Goal: Task Accomplishment & Management: Complete application form

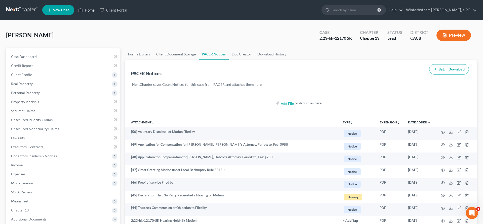
click at [76, 7] on link "Home" at bounding box center [86, 10] width 21 height 9
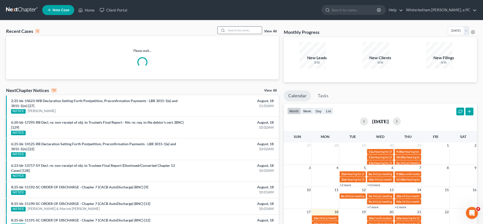
click at [261, 27] on input "search" at bounding box center [243, 30] width 35 height 7
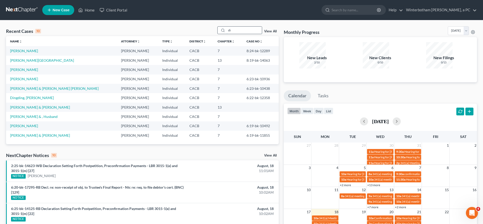
type input "d"
type input "[PERSON_NAME]"
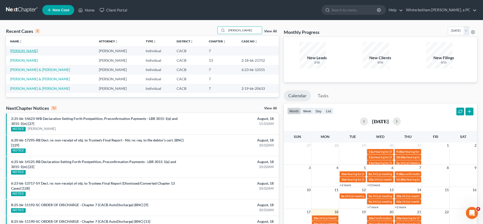
click at [12, 49] on link "[PERSON_NAME]" at bounding box center [24, 51] width 28 height 4
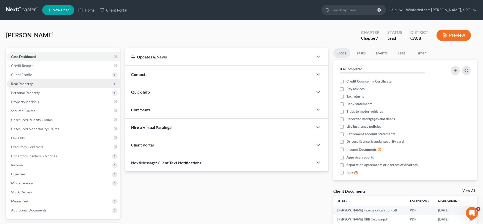
click at [22, 82] on span "Real Property" at bounding box center [22, 84] width 22 height 4
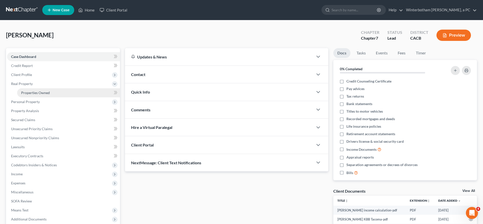
click at [30, 91] on span "Properties Owned" at bounding box center [35, 93] width 29 height 4
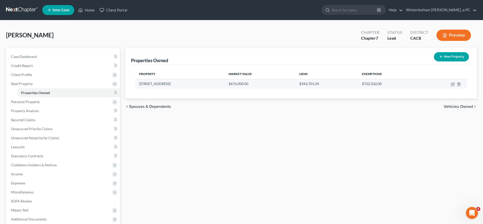
click at [341, 79] on td "$343,701.24" at bounding box center [326, 84] width 63 height 10
click at [454, 82] on icon "button" at bounding box center [452, 84] width 4 height 4
select select "4"
select select "3"
select select "1"
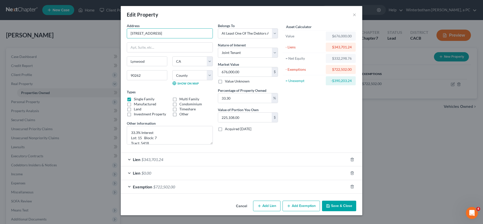
drag, startPoint x: 197, startPoint y: 27, endPoint x: 145, endPoint y: 24, distance: 51.8
click at [145, 24] on div "Edit Property × Address * 2628 E. [GEOGRAPHIC_DATA] [US_STATE][GEOGRAPHIC_DATA]…" at bounding box center [241, 112] width 483 height 224
drag, startPoint x: 187, startPoint y: 25, endPoint x: 153, endPoint y: 24, distance: 34.4
click at [153, 29] on input "[STREET_ADDRESS]" at bounding box center [169, 34] width 85 height 10
drag, startPoint x: 249, startPoint y: 55, endPoint x: 182, endPoint y: 55, distance: 66.6
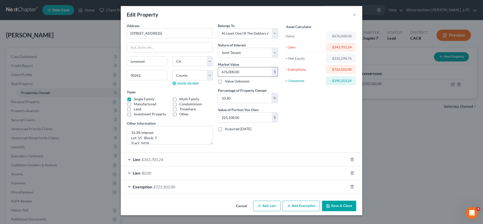
click at [218, 67] on input "676,000.00" at bounding box center [245, 72] width 54 height 10
drag, startPoint x: 248, startPoint y: 54, endPoint x: 218, endPoint y: 53, distance: 30.2
click at [218, 67] on input "676,000.00" at bounding box center [245, 72] width 54 height 10
type input "6"
type input "1.99"
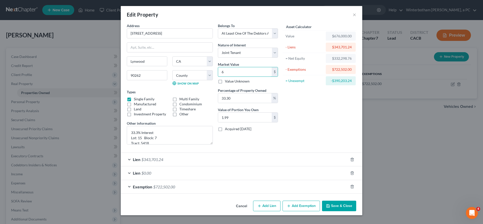
type input "66"
type input "21.97"
type input "662"
type input "220.44"
type input "6622"
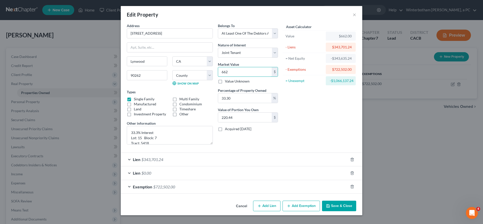
type input "2,205.12"
type input "6,6220"
type input "22,051.26"
type input "66,2200"
type input "220,512.59"
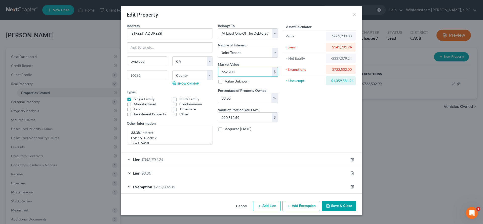
type input "662,200"
click at [322, 201] on button "Save & Close" at bounding box center [339, 206] width 34 height 11
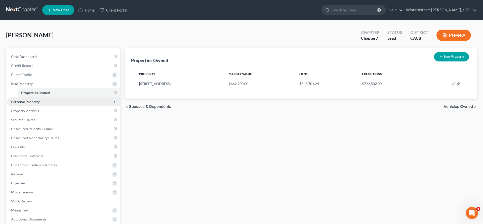
click at [35, 98] on span "Personal Property" at bounding box center [63, 102] width 113 height 9
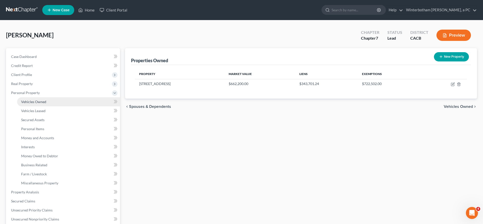
click at [56, 98] on link "Vehicles Owned" at bounding box center [68, 102] width 103 height 9
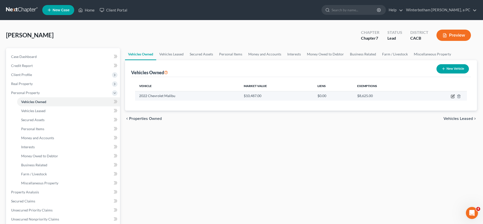
click at [454, 95] on icon "button" at bounding box center [452, 96] width 3 height 3
select select "0"
select select "4"
select select "2"
select select "0"
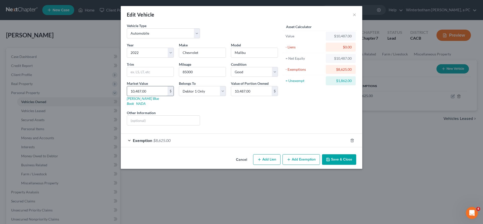
drag, startPoint x: 176, startPoint y: 71, endPoint x: 132, endPoint y: 70, distance: 43.5
click at [134, 86] on input "10,487.00" at bounding box center [147, 91] width 40 height 10
type input "0,487.00"
type input ",487.00"
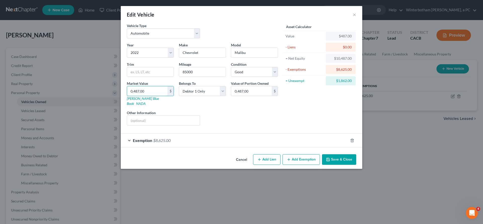
type input "487.00"
type input "87.00"
type input "7.00"
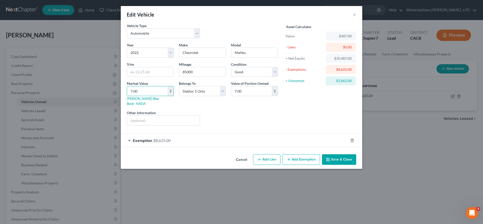
type input ".00"
type input "0.00"
type input "00"
type input "00.00"
type input "0"
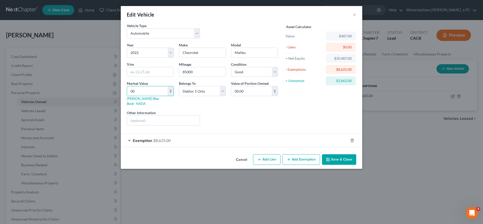
type input "0.00"
type input "9"
type input "9.00"
type input "95"
type input "95.00"
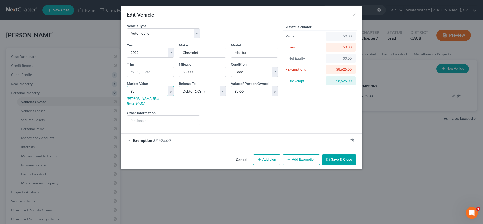
type input "950"
type input "950.00"
type input "9500"
type input "9,500.00"
type input "9,500"
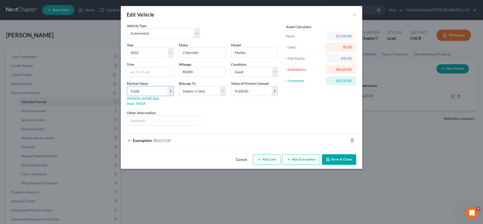
click at [322, 155] on button "Save & Close" at bounding box center [339, 160] width 34 height 11
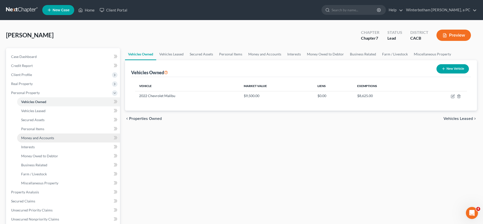
click at [38, 136] on span "Money and Accounts" at bounding box center [37, 138] width 33 height 4
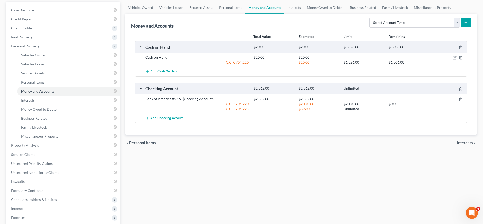
scroll to position [47, 0]
click at [28, 150] on link "Secured Claims" at bounding box center [63, 154] width 113 height 9
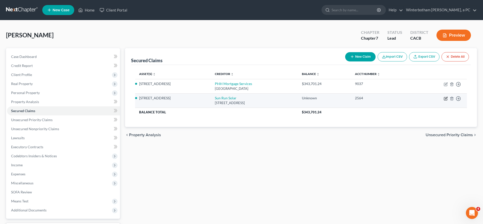
click at [447, 97] on icon "button" at bounding box center [445, 99] width 4 height 4
select select "4"
select select "0"
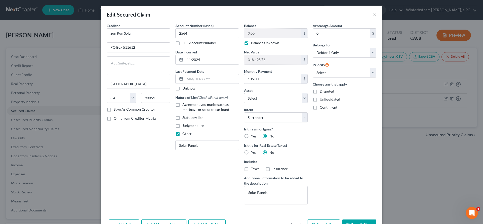
click at [251, 40] on label "Balance Unknown" at bounding box center [265, 42] width 28 height 5
click at [253, 40] on input "Balance Unknown" at bounding box center [254, 41] width 3 height 3
checkbox input "false"
click at [254, 29] on input "0.00" at bounding box center [272, 34] width 57 height 10
click at [342, 220] on button "Save & Close" at bounding box center [359, 225] width 34 height 11
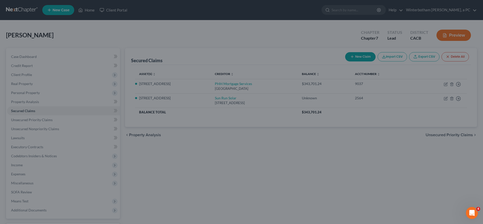
type input "32,620.00"
type input "285,878.76"
select select "8"
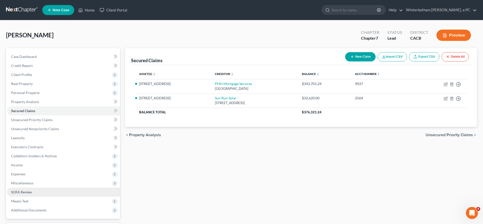
click at [28, 188] on link "SOFA Review" at bounding box center [63, 192] width 113 height 9
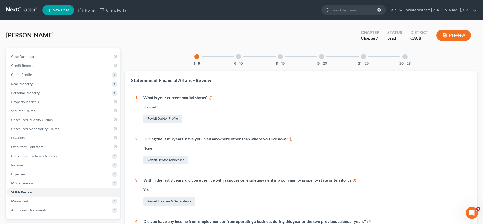
click at [288, 48] on div "11 - 15" at bounding box center [279, 56] width 17 height 17
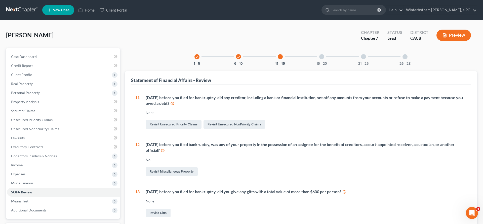
click at [319, 54] on div at bounding box center [321, 56] width 5 height 5
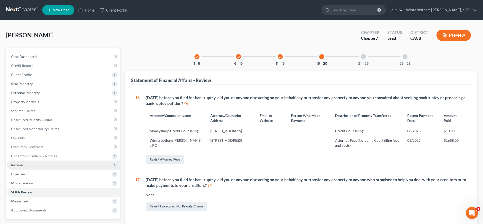
click at [20, 161] on span "Income" at bounding box center [63, 165] width 113 height 9
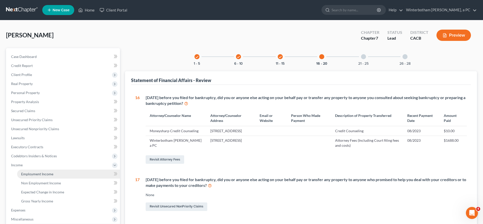
click at [29, 172] on span "Employment Income" at bounding box center [37, 174] width 32 height 4
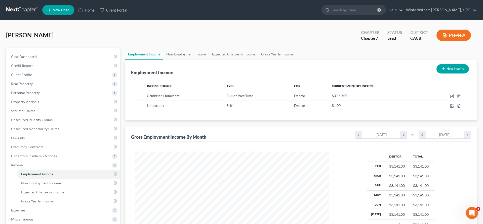
scroll to position [97, 203]
click at [454, 94] on icon "button" at bounding box center [452, 96] width 4 height 4
select select "0"
select select "4"
select select "0"
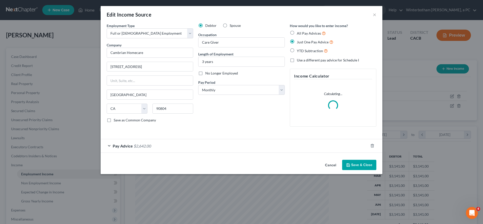
click at [206, 139] on div "Pay Advice $2,642.00" at bounding box center [234, 145] width 267 height 13
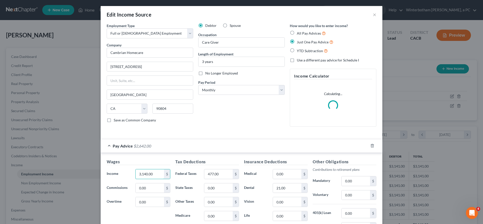
drag, startPoint x: 180, startPoint y: 131, endPoint x: 151, endPoint y: 131, distance: 29.2
click at [153, 169] on div "Income * 3,140.00 $" at bounding box center [138, 174] width 69 height 10
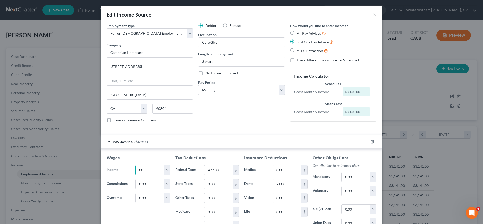
type input "0"
type input "929"
drag, startPoint x: 228, startPoint y: 128, endPoint x: 209, endPoint y: 128, distance: 18.8
click at [210, 166] on input "477.00" at bounding box center [218, 171] width 28 height 10
type input "1"
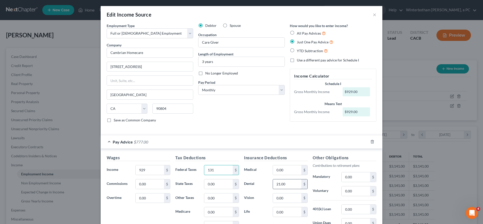
type input "131"
click at [279, 180] on input "21.00" at bounding box center [287, 185] width 28 height 10
type input "0"
click at [214, 57] on input "3 years" at bounding box center [241, 62] width 86 height 10
type input "4 years"
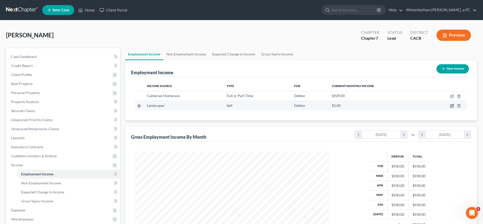
click at [454, 104] on icon "button" at bounding box center [452, 106] width 4 height 4
select select "1"
select select "0"
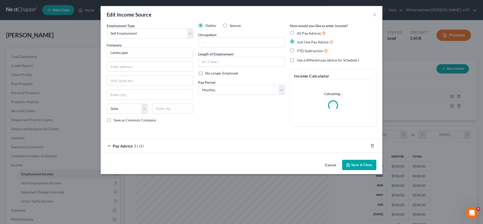
click at [187, 139] on div "Pay Advice $1.00" at bounding box center [234, 145] width 267 height 13
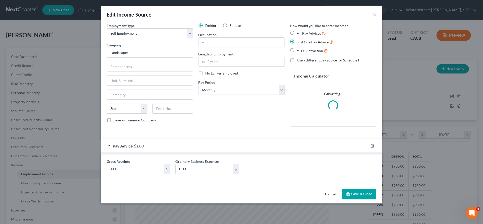
drag, startPoint x: 163, startPoint y: 127, endPoint x: 115, endPoint y: 128, distance: 48.5
click at [118, 165] on input "1.00" at bounding box center [135, 170] width 57 height 10
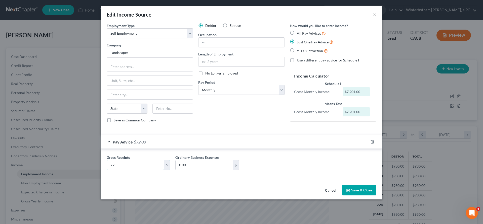
type input "7"
type input "7,203"
click at [208, 161] on input "0.00" at bounding box center [203, 166] width 57 height 10
type input "1,969"
click at [342, 185] on button "Save & Close" at bounding box center [359, 190] width 34 height 11
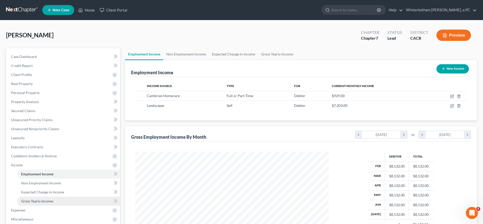
click at [29, 199] on span "Gross Yearly Income" at bounding box center [37, 201] width 32 height 4
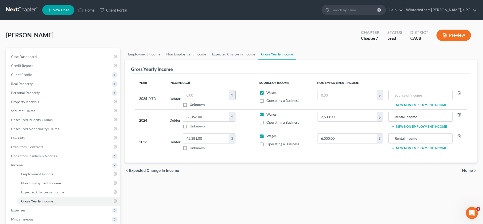
click at [189, 90] on input "text" at bounding box center [206, 95] width 46 height 10
type input "6,881"
click at [345, 152] on div "Employment Income Non Employment Income Expected Change in Income Gross Yearly …" at bounding box center [300, 166] width 357 height 236
click at [311, 156] on div "Employment Income Non Employment Income Expected Change in Income Gross Yearly …" at bounding box center [300, 166] width 357 height 236
click at [50, 206] on span "Expenses" at bounding box center [63, 210] width 113 height 9
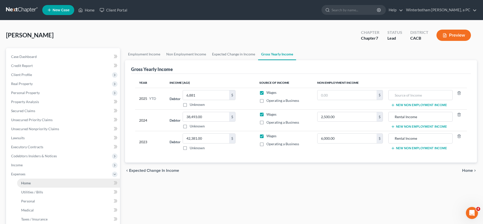
click at [35, 179] on link "Home" at bounding box center [68, 183] width 103 height 9
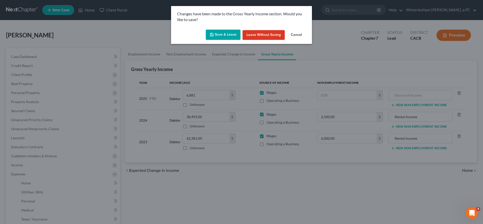
click at [230, 30] on button "Save & Leave" at bounding box center [223, 35] width 35 height 11
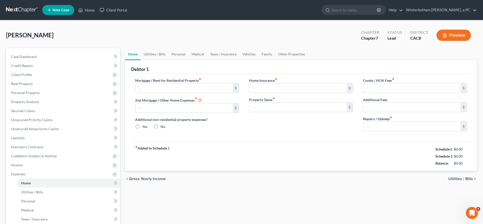
type input "1,667.00"
type input "0.00"
radio input "true"
type input "0.00"
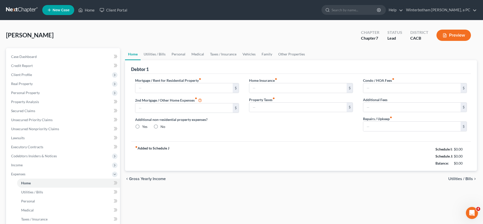
type input "0.00"
type input "100.00"
click at [459, 177] on span "Utilities / Bills" at bounding box center [460, 179] width 25 height 4
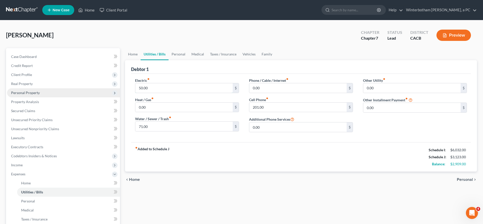
drag, startPoint x: 161, startPoint y: 69, endPoint x: 105, endPoint y: 69, distance: 55.5
click at [135, 83] on input "50.00" at bounding box center [183, 88] width 97 height 10
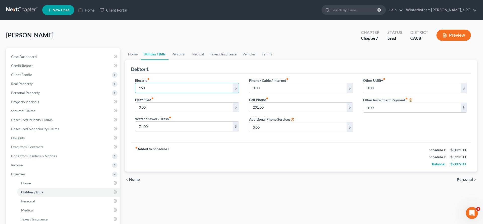
type input "150"
click at [468, 178] on span "Personal" at bounding box center [464, 180] width 16 height 4
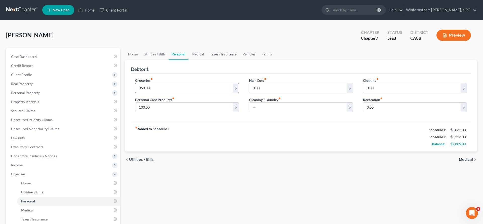
drag, startPoint x: 168, startPoint y: 69, endPoint x: 123, endPoint y: 69, distance: 45.2
click at [135, 83] on input "350.00" at bounding box center [183, 88] width 97 height 10
drag, startPoint x: 134, startPoint y: 68, endPoint x: 128, endPoint y: 68, distance: 6.0
click at [135, 83] on input "350.00" at bounding box center [183, 88] width 97 height 10
click at [19, 91] on span "Personal Property" at bounding box center [25, 93] width 29 height 4
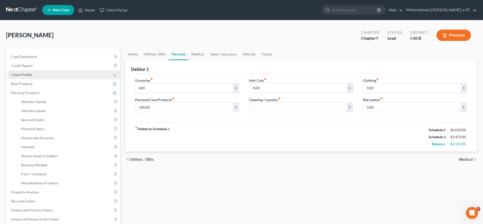
click at [20, 73] on span "Client Profile" at bounding box center [21, 75] width 21 height 4
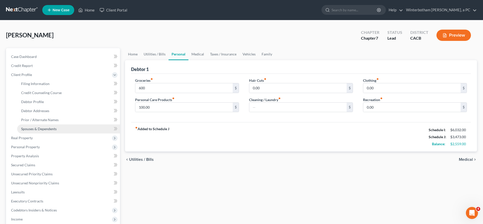
click at [38, 127] on span "Spouses & Dependents" at bounding box center [38, 129] width 35 height 4
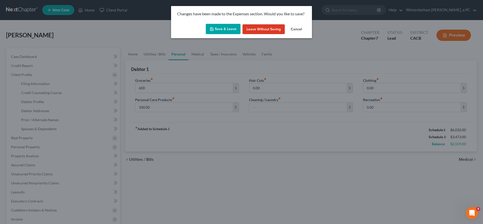
click at [224, 24] on button "Save & Leave" at bounding box center [223, 29] width 35 height 11
type input "600.00"
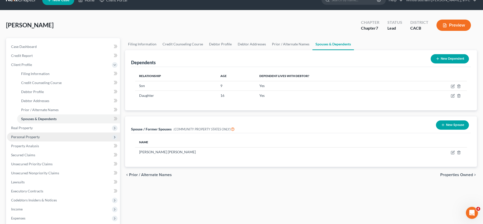
scroll to position [20, 0]
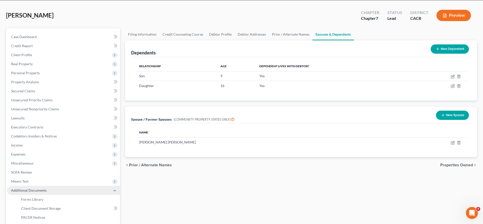
scroll to position [13, 0]
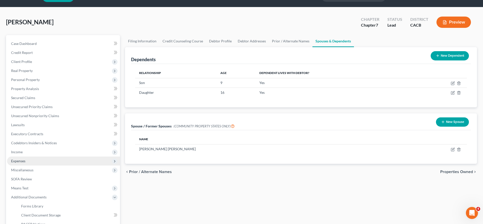
click at [26, 157] on span "Expenses" at bounding box center [63, 161] width 113 height 9
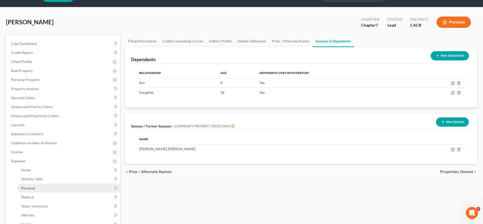
click at [29, 184] on link "Personal" at bounding box center [68, 188] width 103 height 9
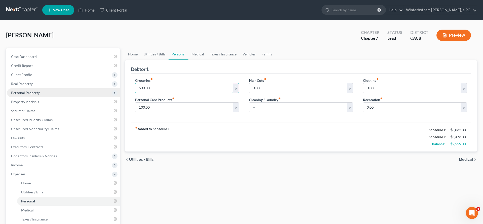
drag, startPoint x: 162, startPoint y: 67, endPoint x: 107, endPoint y: 72, distance: 55.2
click at [135, 83] on input "600.00" at bounding box center [183, 88] width 97 height 10
type input "1"
type input "1,100"
click at [383, 103] on input "0.00" at bounding box center [411, 108] width 97 height 10
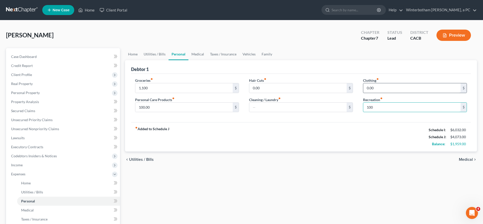
type input "100"
click at [376, 83] on input "0.00" at bounding box center [411, 88] width 97 height 10
type input "75"
click at [278, 103] on input "text" at bounding box center [297, 108] width 97 height 10
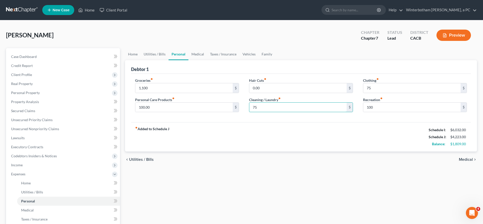
type input "75"
drag, startPoint x: 406, startPoint y: 149, endPoint x: 416, endPoint y: 148, distance: 10.6
click at [407, 149] on div "Home Utilities / Bills Personal Medical Taxes / Insurance Vehicles Family Debto…" at bounding box center [300, 179] width 357 height 263
click at [472, 152] on div "chevron_left Utilities / Bills Medical chevron_right" at bounding box center [301, 160] width 352 height 16
click at [472, 158] on span "Medical" at bounding box center [465, 160] width 14 height 4
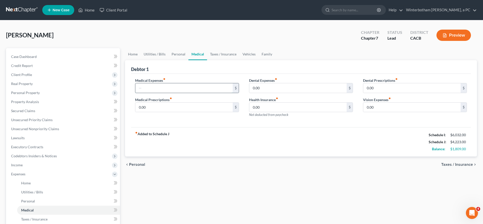
click at [168, 83] on input "text" at bounding box center [183, 88] width 97 height 10
type input "100"
click at [460, 163] on span "Taxes / Insurance" at bounding box center [457, 165] width 32 height 4
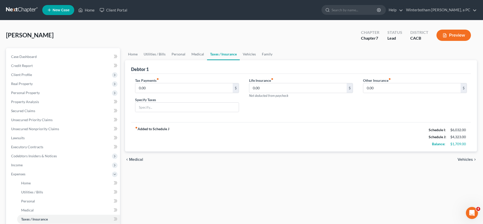
click at [465, 158] on span "Vehicles" at bounding box center [464, 160] width 15 height 4
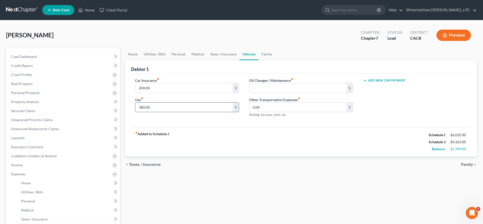
click at [155, 103] on input "380.00" at bounding box center [183, 108] width 97 height 10
type input "800"
click at [411, 157] on div "chevron_left Taxes / Insurance Family chevron_right" at bounding box center [301, 165] width 352 height 16
click at [469, 163] on span "Family" at bounding box center [467, 165] width 12 height 4
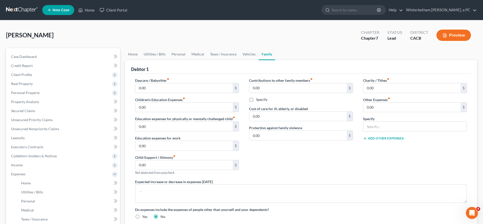
scroll to position [27, 0]
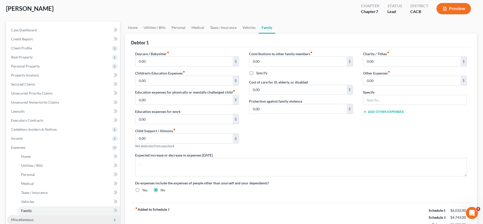
click at [28, 216] on span "Miscellaneous" at bounding box center [63, 220] width 113 height 9
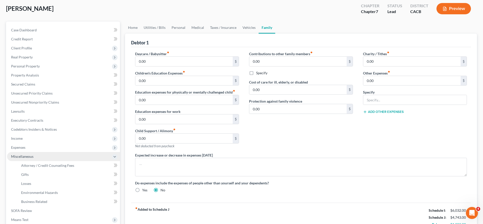
scroll to position [13, 0]
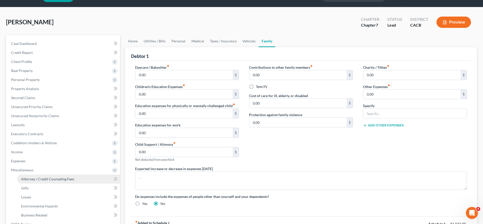
click at [41, 177] on span "Attorney / Credit Counseling Fees" at bounding box center [47, 179] width 53 height 4
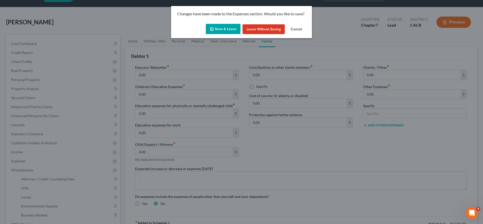
click at [230, 22] on div "Save & Leave Leave without Saving Cancel" at bounding box center [241, 30] width 141 height 17
click at [231, 24] on button "Save & Leave" at bounding box center [223, 29] width 35 height 11
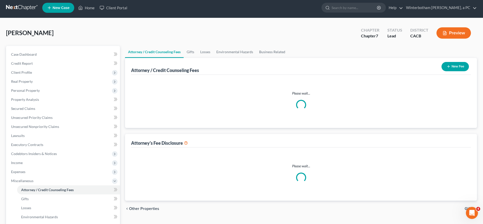
select select "1"
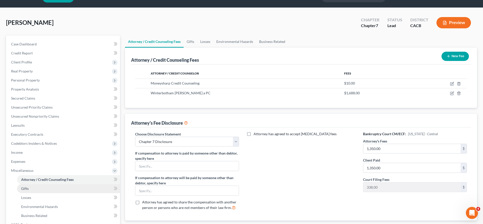
scroll to position [13, 0]
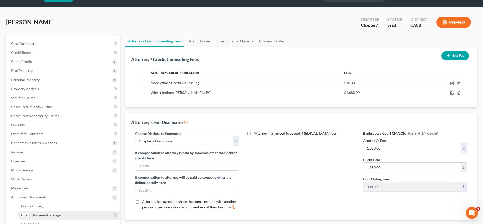
click at [44, 213] on span "Client Document Storage" at bounding box center [40, 215] width 39 height 4
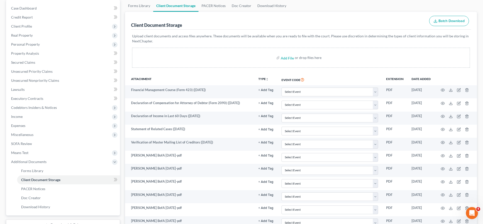
scroll to position [43, 0]
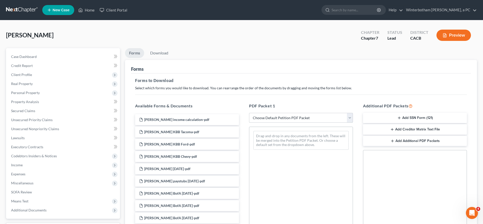
click at [249, 113] on select "Choose Default Petition PDF Packet Complete Bankruptcy Petition (all forms and …" at bounding box center [301, 118] width 104 height 10
select select "0"
click option "Complete Bankruptcy Petition (all forms and schedules)" at bounding box center [0, 0] width 0 height 0
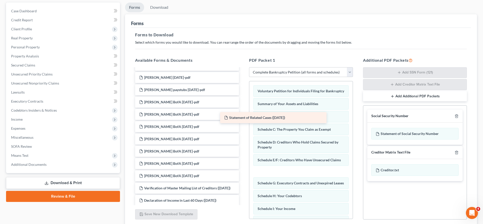
scroll to position [36, 0]
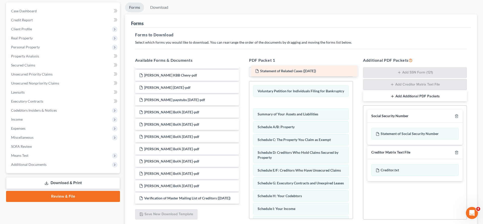
drag, startPoint x: 175, startPoint y: 145, endPoint x: 294, endPoint y: 71, distance: 140.1
click at [243, 71] on div "Statement of Related Cases ([DATE]) [PERSON_NAME] income calculation-pdf [PERSO…" at bounding box center [187, 139] width 112 height 213
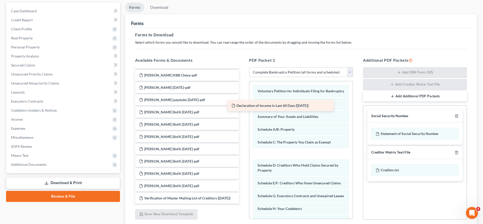
scroll to position [26, 0]
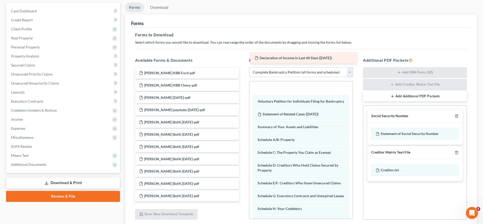
drag, startPoint x: 187, startPoint y: 155, endPoint x: 306, endPoint y: 58, distance: 153.2
click at [243, 58] on div "Declaration of Income in Last 60 Days ([DATE]) [PERSON_NAME] income calculation…" at bounding box center [187, 143] width 112 height 201
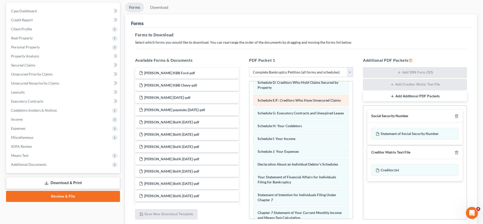
scroll to position [87, 0]
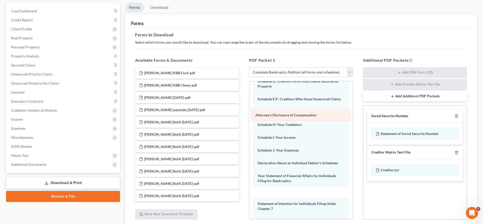
drag, startPoint x: 278, startPoint y: 169, endPoint x: 277, endPoint y: 114, distance: 55.3
click at [277, 114] on div "Attorney's Disclosure of Compensation Declaration of Income in Last 60 Days ([D…" at bounding box center [300, 148] width 103 height 306
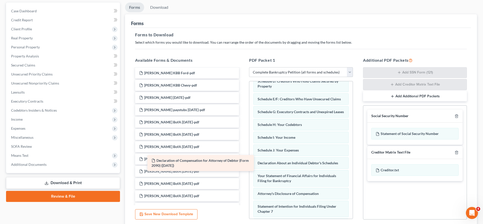
scroll to position [15, 0]
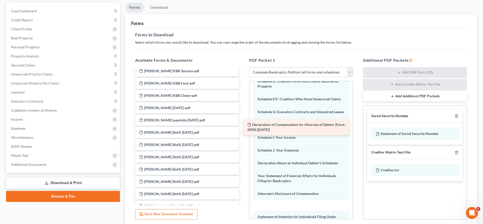
drag, startPoint x: 208, startPoint y: 164, endPoint x: 320, endPoint y: 124, distance: 118.4
click at [243, 124] on div "Declaration of Compensation for Attorney of Debtor (Form 2090) ([DATE]) [PERSON…" at bounding box center [187, 144] width 112 height 183
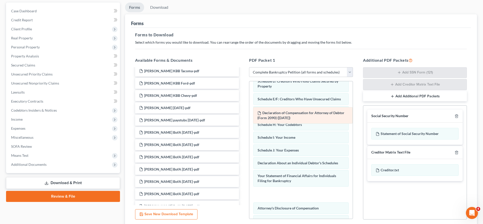
drag, startPoint x: 283, startPoint y: 127, endPoint x: 285, endPoint y: 113, distance: 13.7
click at [285, 113] on div "Declaration of Compensation for Attorney of Debtor (Form 2090) ([DATE]) Declara…" at bounding box center [300, 156] width 103 height 323
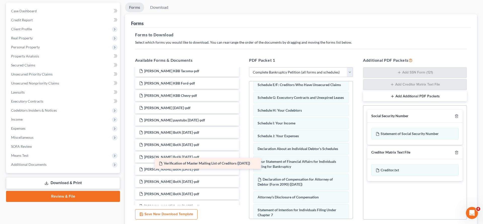
scroll to position [5, 0]
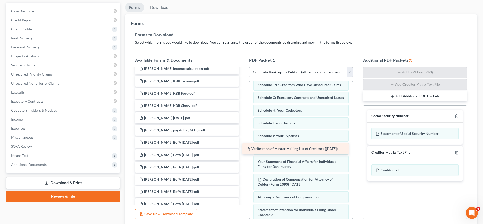
drag, startPoint x: 188, startPoint y: 165, endPoint x: 298, endPoint y: 149, distance: 111.4
click at [243, 149] on div "Verification of Master Mailing List of Creditors ([DATE]) [PERSON_NAME] income …" at bounding box center [187, 148] width 112 height 171
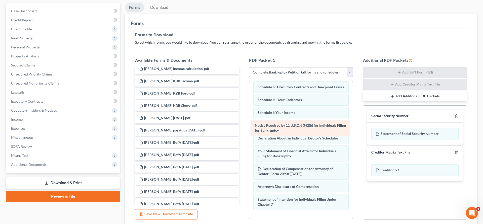
drag, startPoint x: 282, startPoint y: 171, endPoint x: 281, endPoint y: 125, distance: 45.3
click at [281, 125] on div "Notice Required by 11 U.S.C. § 342(b) for Individuals Filing for Bankruptcy Dec…" at bounding box center [300, 138] width 103 height 336
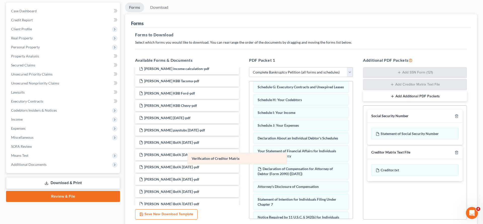
scroll to position [102, 0]
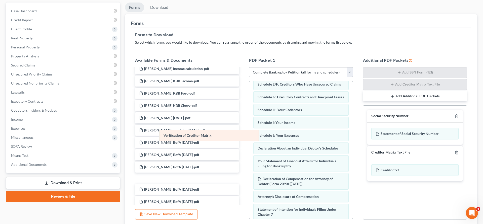
drag, startPoint x: 282, startPoint y: 169, endPoint x: 186, endPoint y: 130, distance: 103.4
click at [249, 130] on div "Verification of Creditor Matrix Declaration of Income in Last 60 Days ([DATE]) …" at bounding box center [300, 145] width 103 height 331
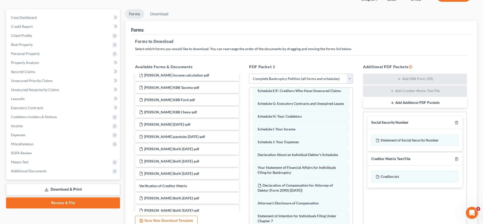
scroll to position [46, 0]
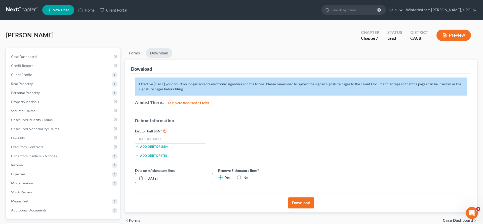
click at [168, 174] on input "[DATE]" at bounding box center [179, 179] width 68 height 10
type input "0"
click at [152, 134] on input "text" at bounding box center [170, 139] width 71 height 10
type input "606-54-1954"
click at [294, 198] on button "Download" at bounding box center [301, 203] width 26 height 11
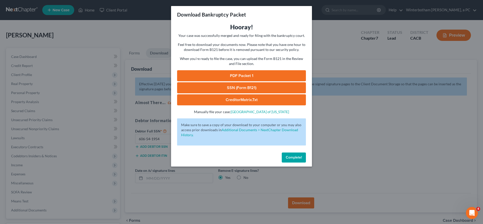
click at [232, 82] on link "SSN (Form B121)" at bounding box center [241, 87] width 129 height 11
click at [241, 70] on link "PDF Packet 1" at bounding box center [241, 75] width 129 height 11
click at [286, 156] on span "Complete!" at bounding box center [294, 158] width 16 height 4
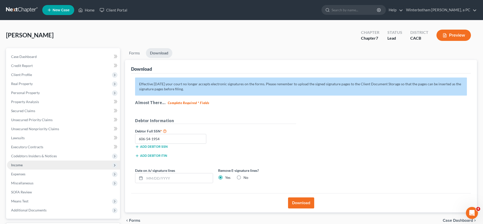
click at [20, 161] on span "Income" at bounding box center [63, 165] width 113 height 9
click at [23, 161] on span "Income" at bounding box center [63, 165] width 113 height 9
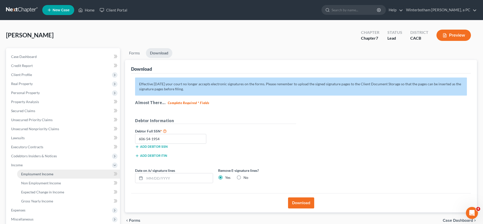
click at [31, 172] on span "Employment Income" at bounding box center [37, 174] width 32 height 4
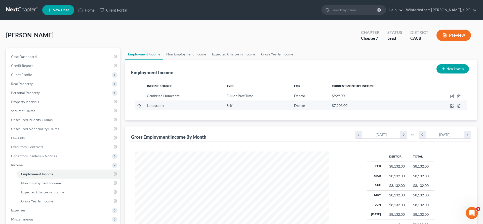
scroll to position [97, 203]
click at [454, 104] on icon "button" at bounding box center [452, 106] width 4 height 4
select select "1"
select select "0"
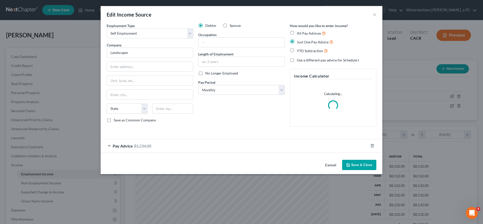
click at [229, 23] on label "Spouse" at bounding box center [234, 25] width 11 height 5
click at [231, 23] on input "Spouse" at bounding box center [232, 24] width 3 height 3
radio input "true"
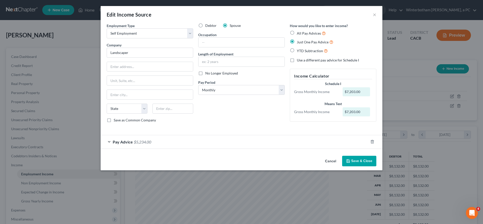
click at [342, 156] on button "Save & Close" at bounding box center [359, 161] width 34 height 11
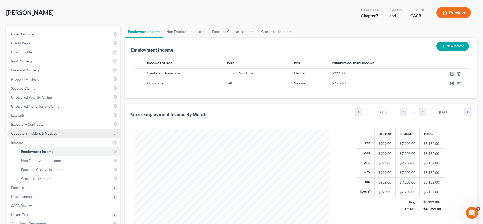
scroll to position [28, 0]
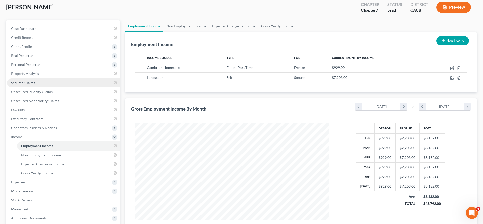
click at [25, 81] on span "Secured Claims" at bounding box center [23, 83] width 24 height 4
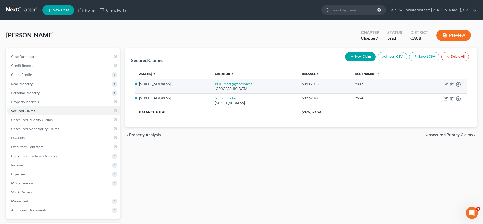
click at [447, 83] on icon "button" at bounding box center [446, 84] width 2 height 2
select select "45"
select select "8"
select select "4"
select select "3"
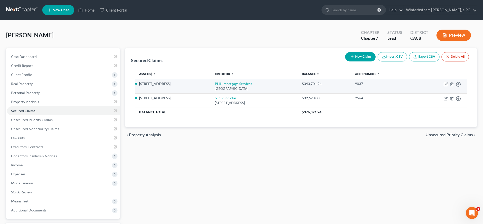
select select "0"
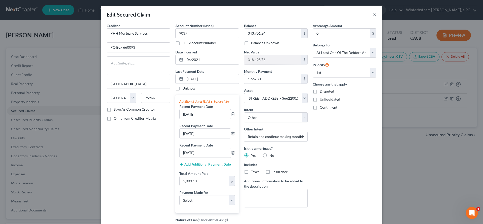
click at [372, 13] on button "×" at bounding box center [374, 15] width 4 height 6
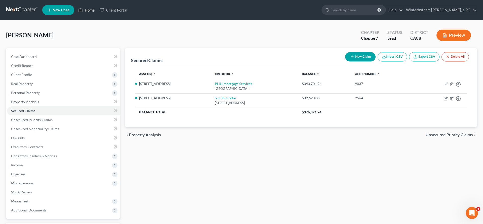
click at [76, 8] on link "Home" at bounding box center [86, 10] width 21 height 9
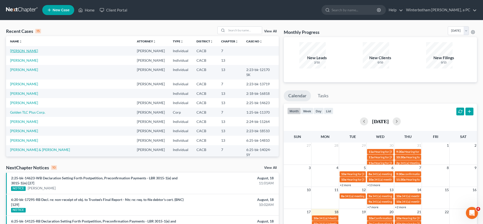
click at [19, 49] on link "[PERSON_NAME]" at bounding box center [24, 51] width 28 height 4
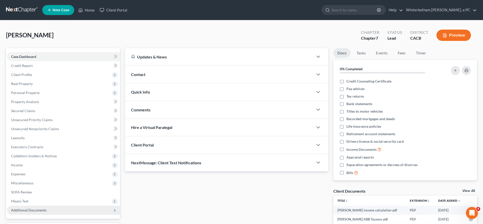
click at [20, 208] on span "Additional Documents" at bounding box center [28, 210] width 35 height 4
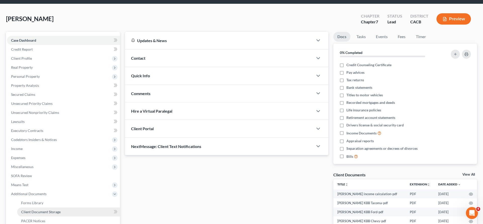
scroll to position [21, 0]
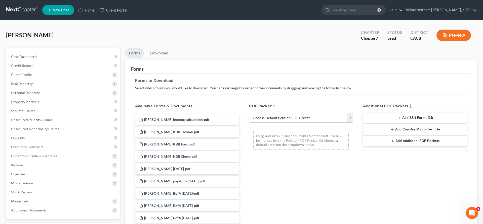
click at [249, 113] on select "Choose Default Petition PDF Packet Complete Bankruptcy Petition (all forms and …" at bounding box center [301, 118] width 104 height 10
select select "0"
click option "Complete Bankruptcy Petition (all forms and schedules)" at bounding box center [0, 0] width 0 height 0
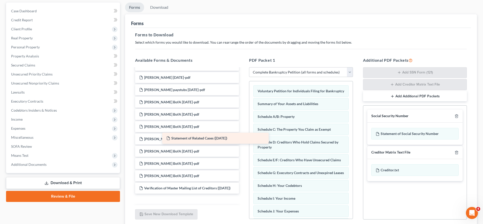
scroll to position [36, 0]
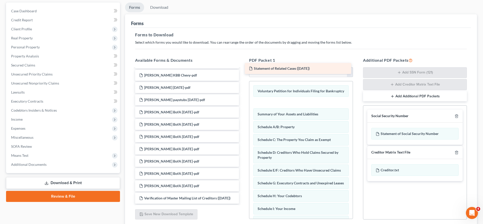
drag, startPoint x: 194, startPoint y: 144, endPoint x: 307, endPoint y: 68, distance: 136.3
click at [243, 68] on div "Statement of Related Cases ([DATE]) [PERSON_NAME] income calculation-pdf [PERSO…" at bounding box center [187, 139] width 112 height 213
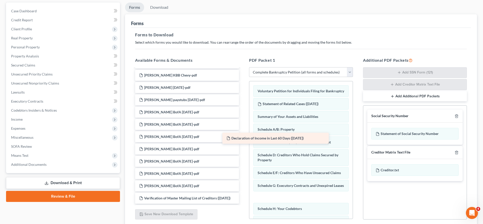
scroll to position [26, 0]
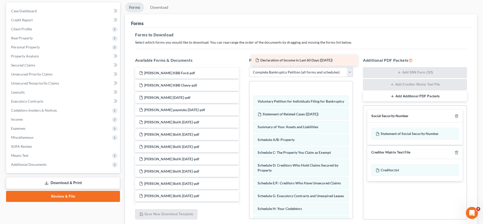
drag, startPoint x: 164, startPoint y: 153, endPoint x: 283, endPoint y: 58, distance: 152.4
click at [243, 58] on div "Declaration of Income in Last 60 Days ([DATE]) [PERSON_NAME] income calculation…" at bounding box center [187, 143] width 112 height 201
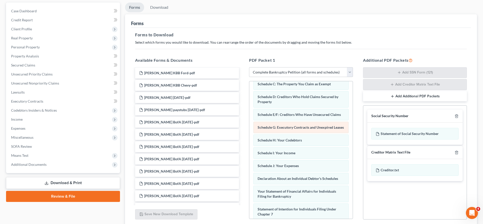
scroll to position [87, 0]
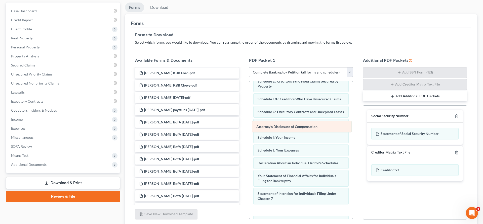
drag, startPoint x: 285, startPoint y: 169, endPoint x: 286, endPoint y: 125, distance: 43.7
click at [286, 125] on div "Attorney's Disclosure of Compensation Declaration of Income in Last 60 Days ([D…" at bounding box center [300, 148] width 103 height 306
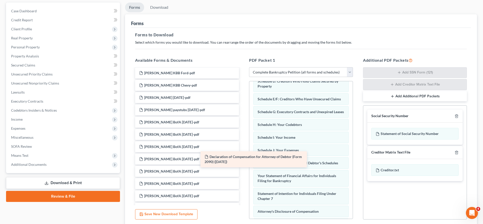
scroll to position [15, 0]
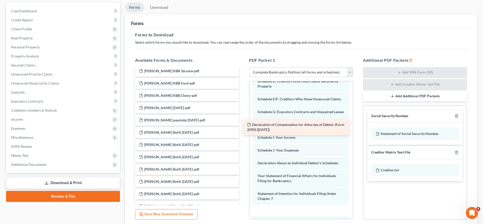
drag, startPoint x: 192, startPoint y: 162, endPoint x: 303, endPoint y: 122, distance: 118.1
click at [243, 122] on div "Declaration of Compensation for Attorney of Debtor (Form 2090) ([DATE]) [PERSON…" at bounding box center [187, 144] width 112 height 183
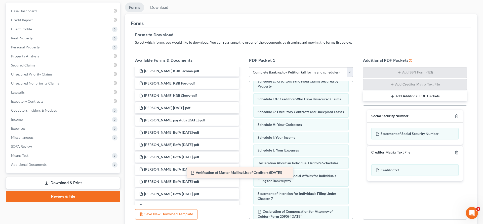
scroll to position [5, 0]
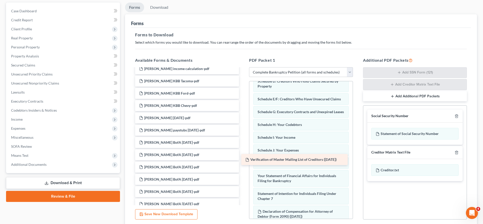
drag, startPoint x: 174, startPoint y: 162, endPoint x: 283, endPoint y: 157, distance: 109.5
click at [243, 157] on div "Verification of Master Mailing List of Creditors ([DATE]) [PERSON_NAME] income …" at bounding box center [187, 148] width 112 height 171
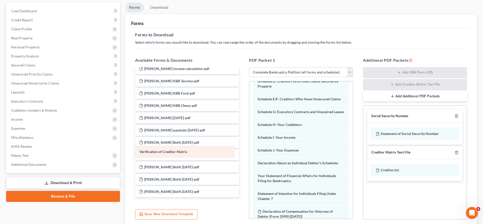
drag, startPoint x: 281, startPoint y: 185, endPoint x: 154, endPoint y: 141, distance: 134.0
click at [249, 141] on div "Verification of Creditor Matrix Declaration of Income in Last 60 Days ([DATE]) …" at bounding box center [300, 160] width 103 height 331
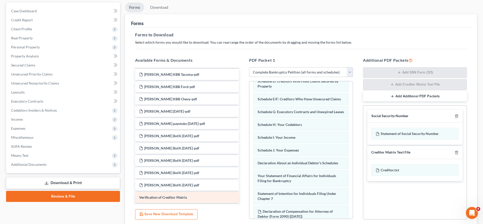
scroll to position [15, 0]
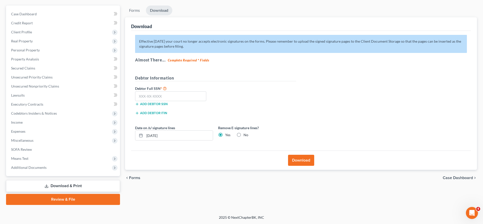
scroll to position [0, 0]
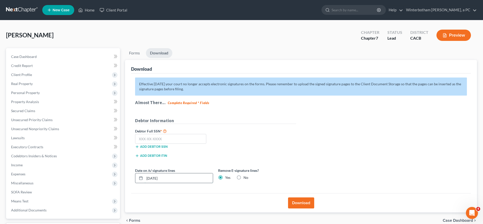
drag, startPoint x: 164, startPoint y: 135, endPoint x: 44, endPoint y: 137, distance: 120.7
click at [145, 174] on input "[DATE]" at bounding box center [179, 179] width 68 height 10
click at [164, 134] on input "text" at bounding box center [170, 139] width 71 height 10
type input "606-54-1954"
click at [302, 198] on button "Download" at bounding box center [301, 203] width 26 height 11
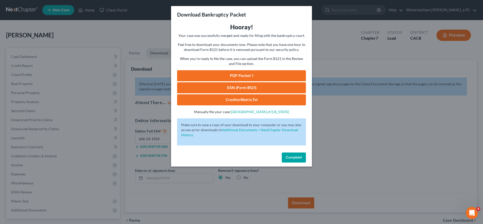
click at [246, 70] on link "PDF Packet 1" at bounding box center [241, 75] width 129 height 11
